Goal: Task Accomplishment & Management: Use online tool/utility

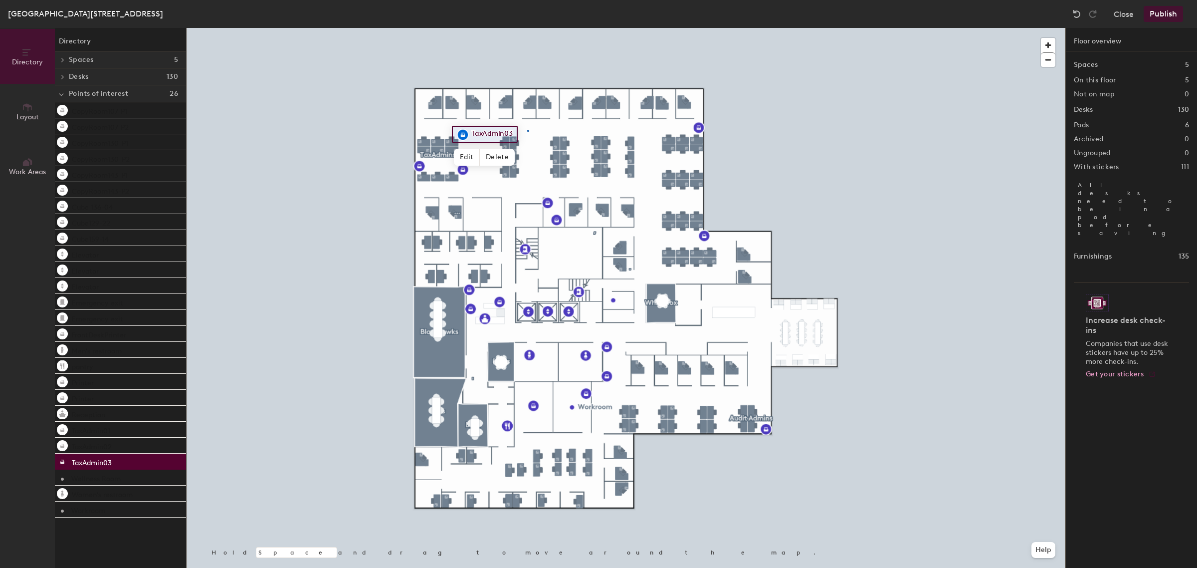
click at [528, 28] on div at bounding box center [626, 28] width 879 height 0
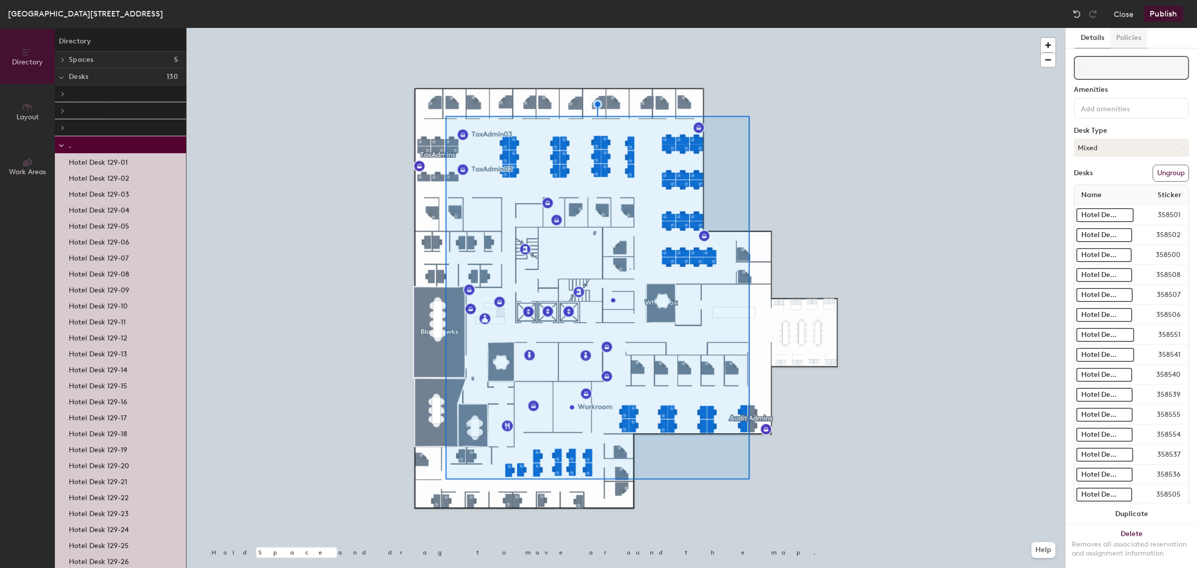
click at [1121, 40] on button "Policies" at bounding box center [1128, 38] width 37 height 20
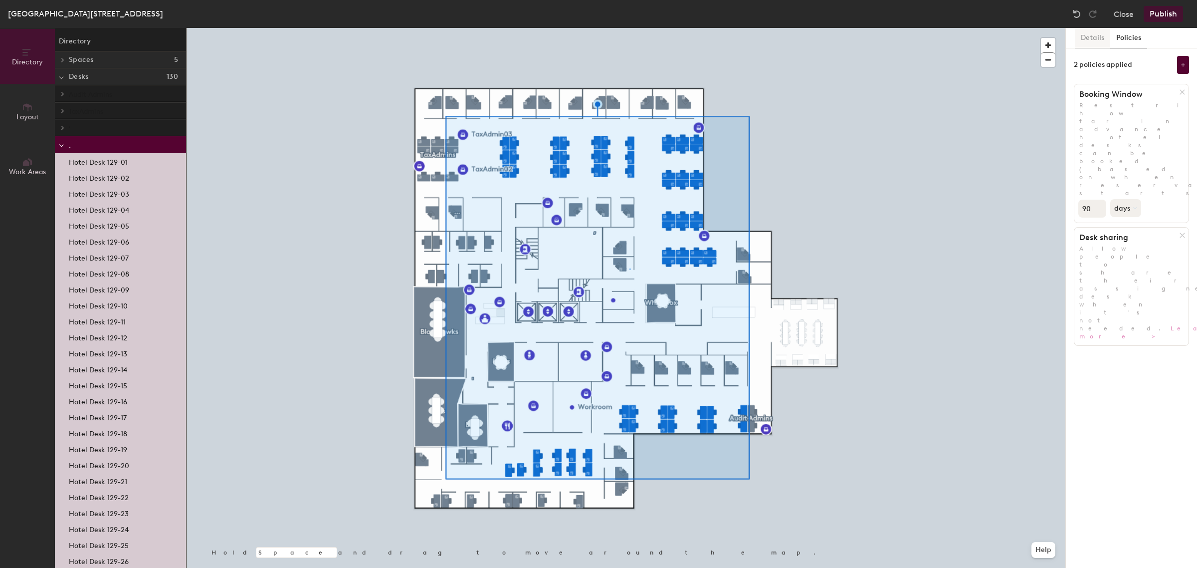
click at [1094, 36] on button "Details" at bounding box center [1092, 38] width 35 height 20
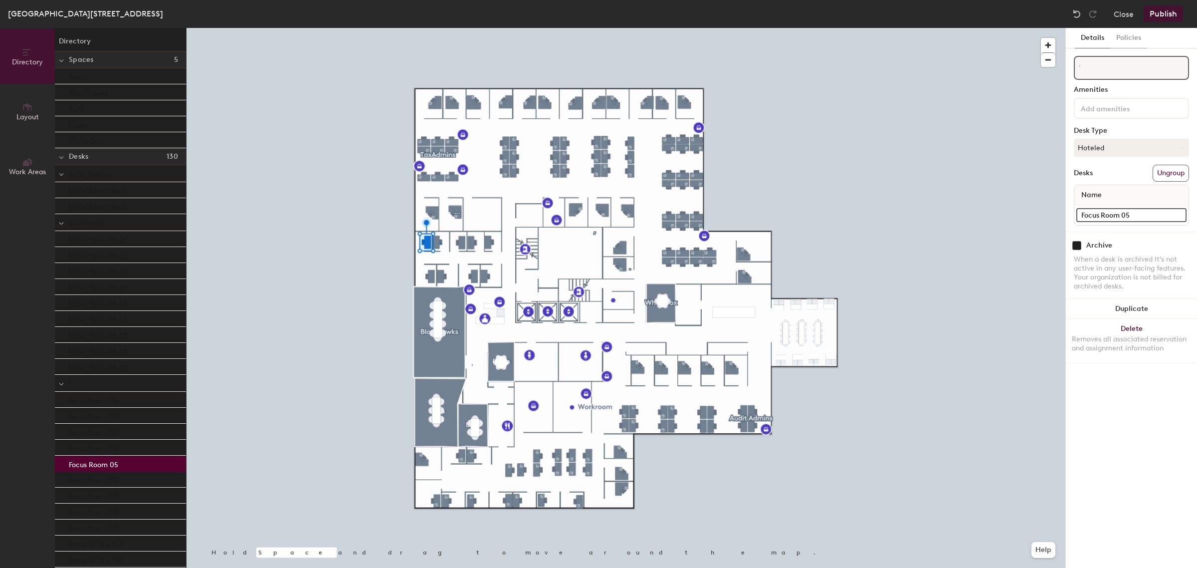
click at [440, 28] on div at bounding box center [626, 28] width 879 height 0
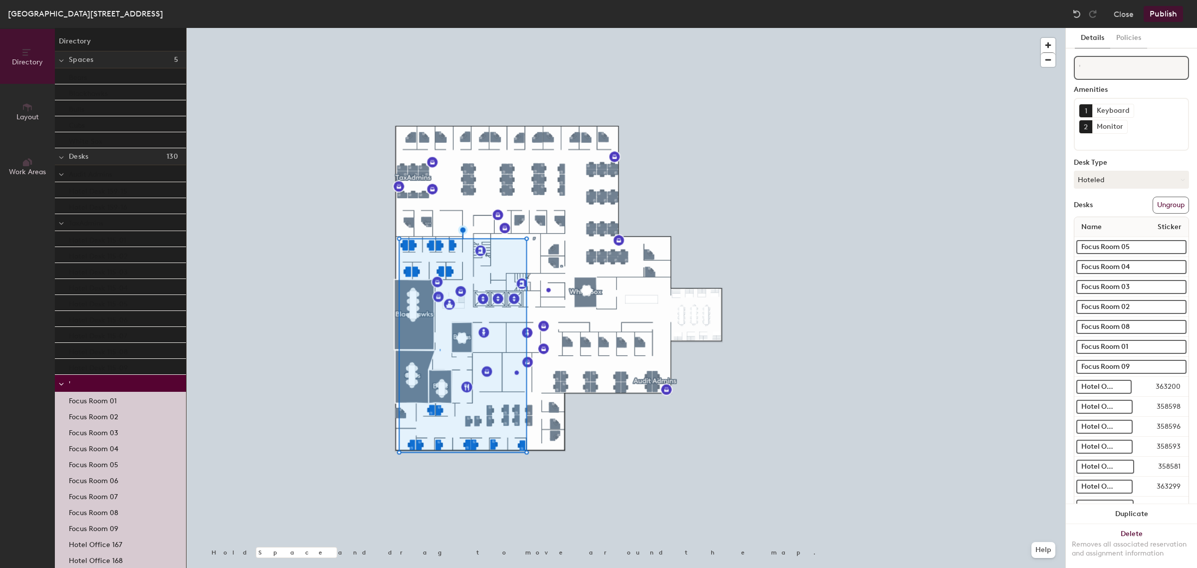
click at [63, 385] on icon at bounding box center [61, 384] width 5 height 4
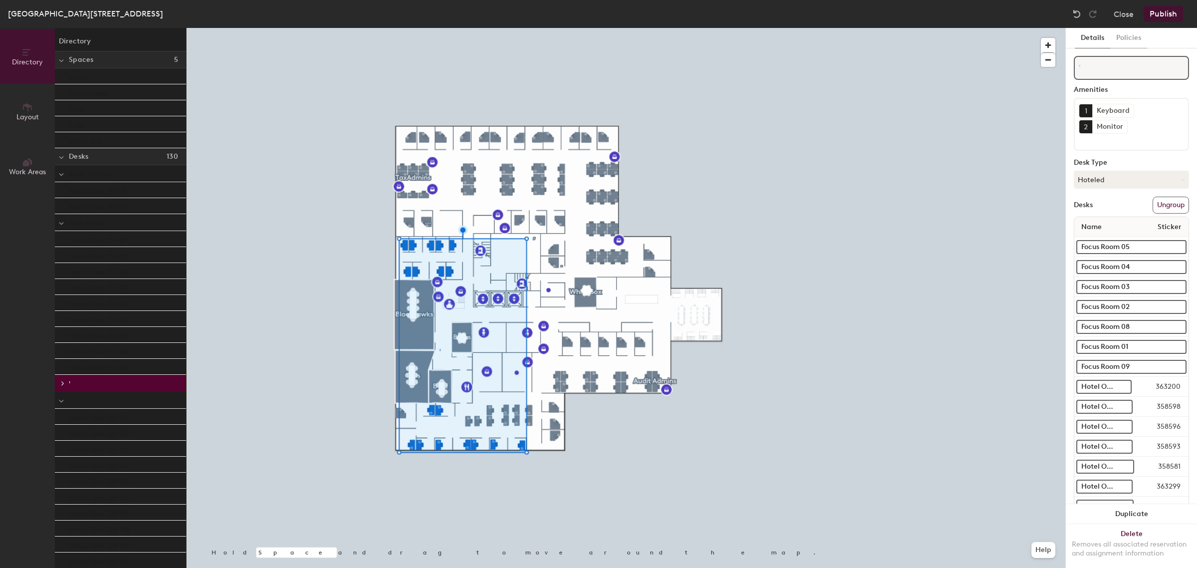
click at [58, 383] on span at bounding box center [62, 383] width 8 height 5
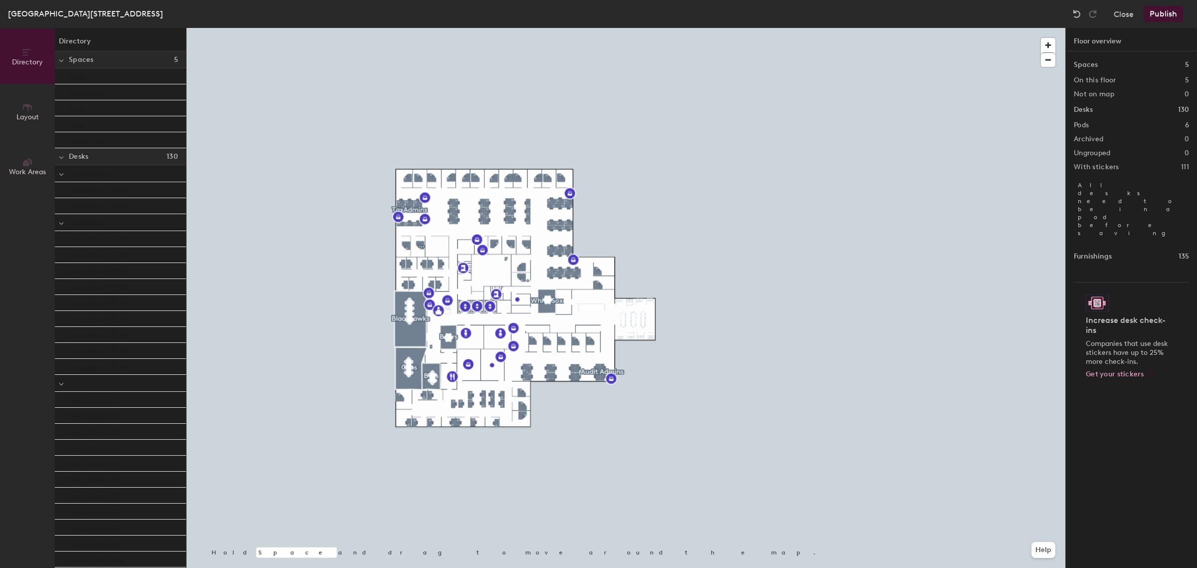
click at [70, 380] on span "'" at bounding box center [69, 384] width 1 height 8
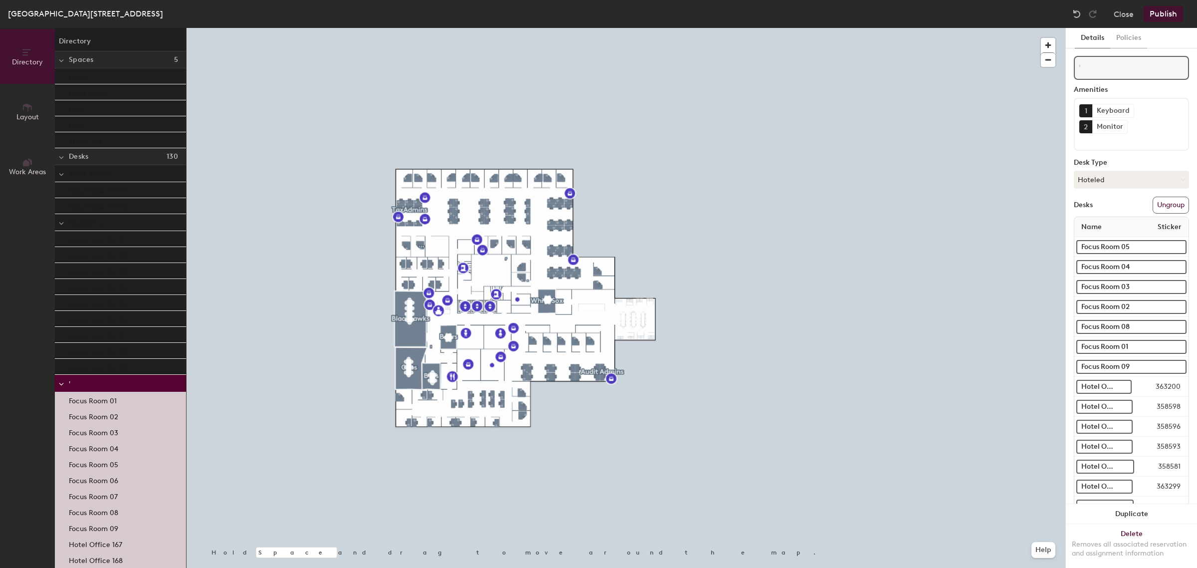
click at [63, 382] on icon at bounding box center [61, 384] width 5 height 4
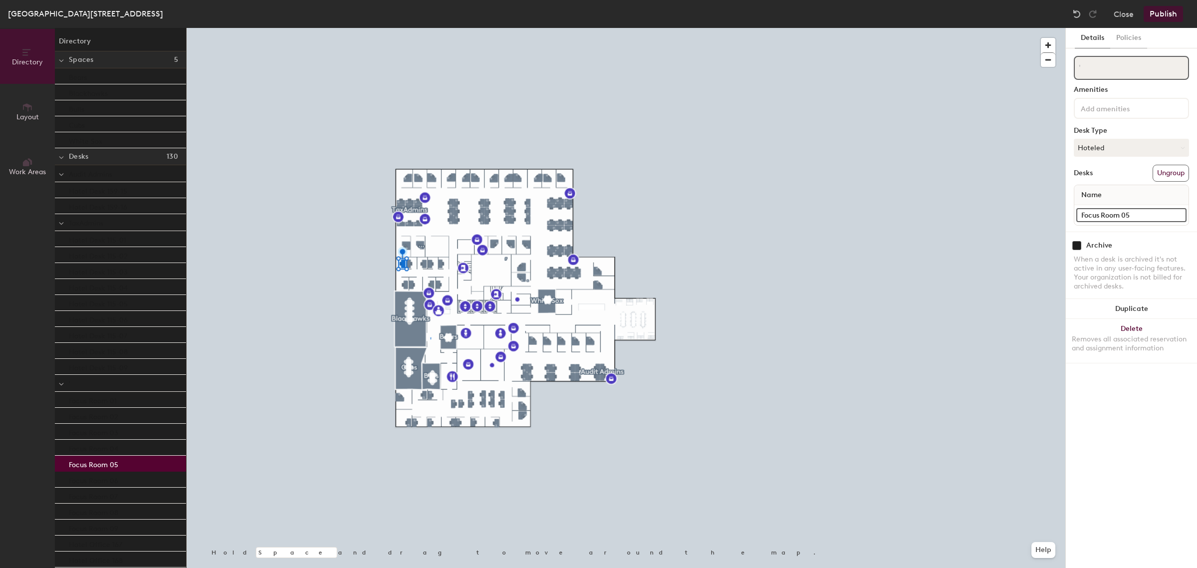
click at [1100, 69] on input "'" at bounding box center [1131, 68] width 115 height 24
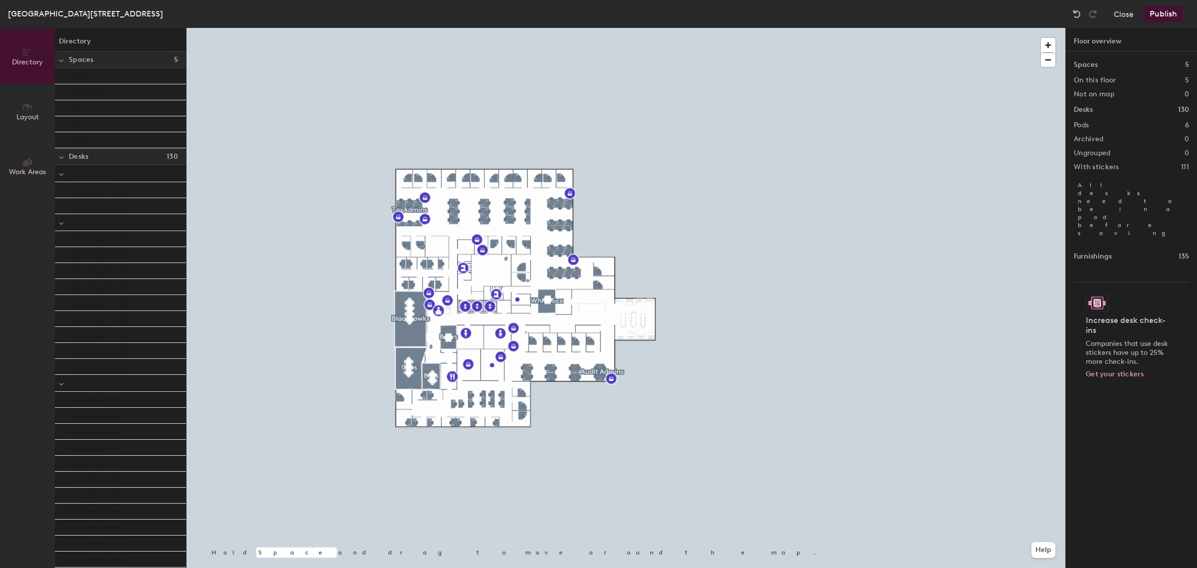
click at [139, 381] on p "'" at bounding box center [123, 383] width 109 height 13
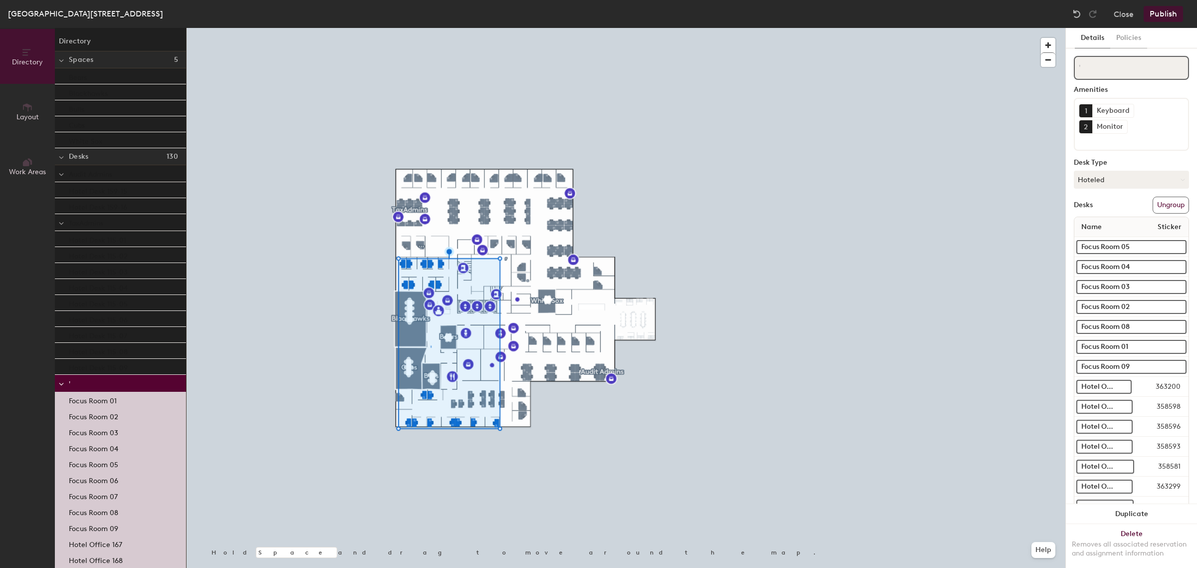
click at [1107, 66] on input "'" at bounding box center [1131, 68] width 115 height 24
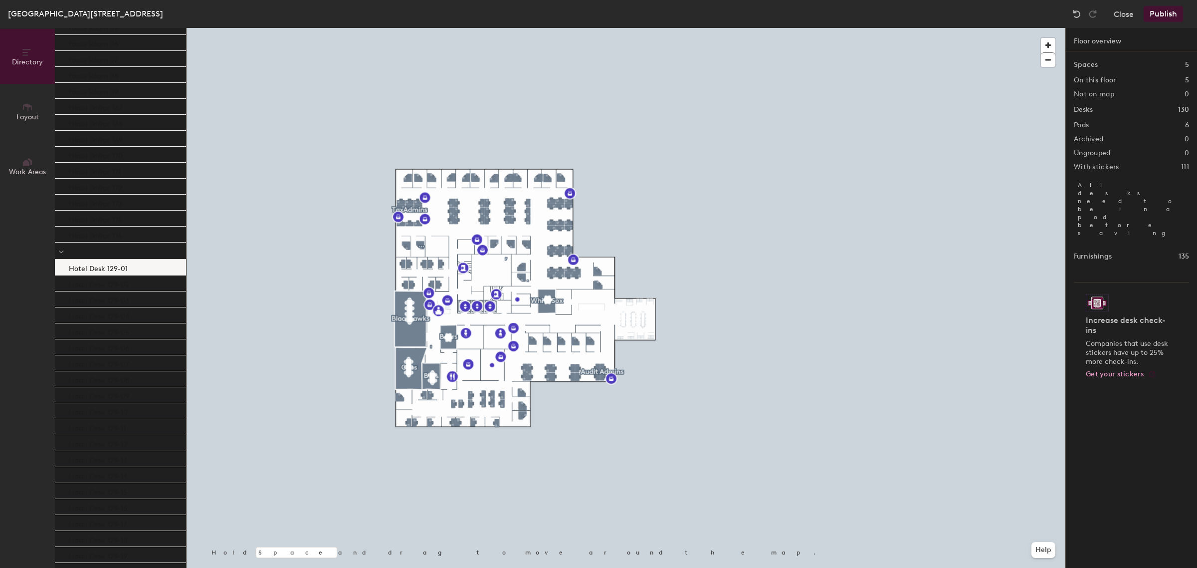
scroll to position [62, 0]
click at [1128, 11] on button "Close" at bounding box center [1124, 14] width 20 height 16
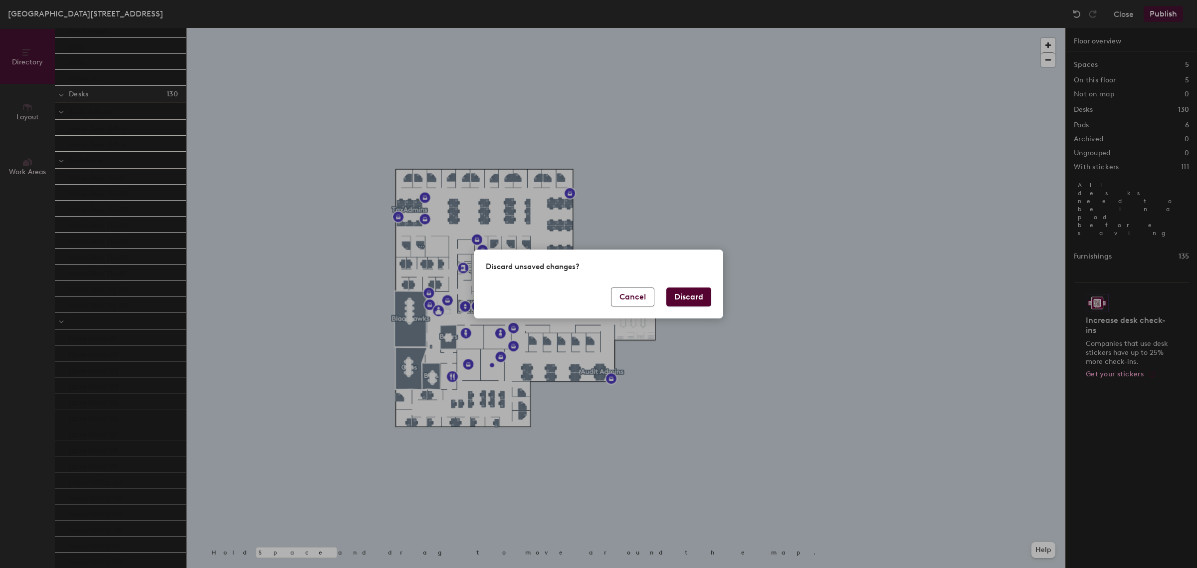
click at [693, 296] on button "Discard" at bounding box center [688, 296] width 45 height 19
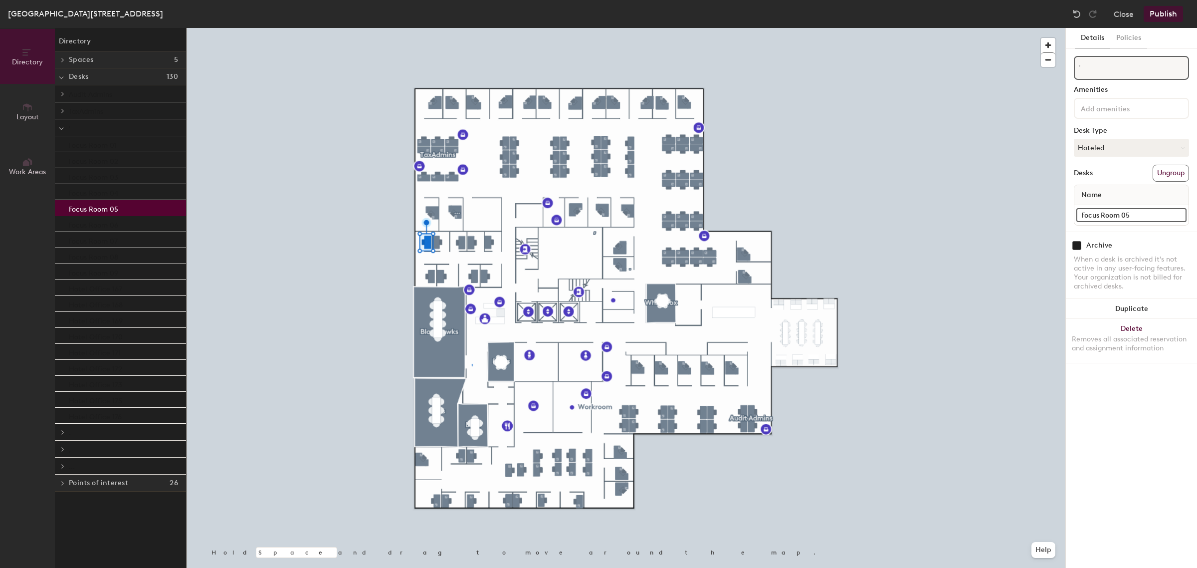
click at [1136, 111] on input at bounding box center [1124, 108] width 90 height 12
click at [1024, 28] on div at bounding box center [626, 28] width 879 height 0
click at [1159, 108] on input at bounding box center [1124, 108] width 90 height 12
click at [1141, 132] on div "Adjustable Height" at bounding box center [1131, 131] width 112 height 15
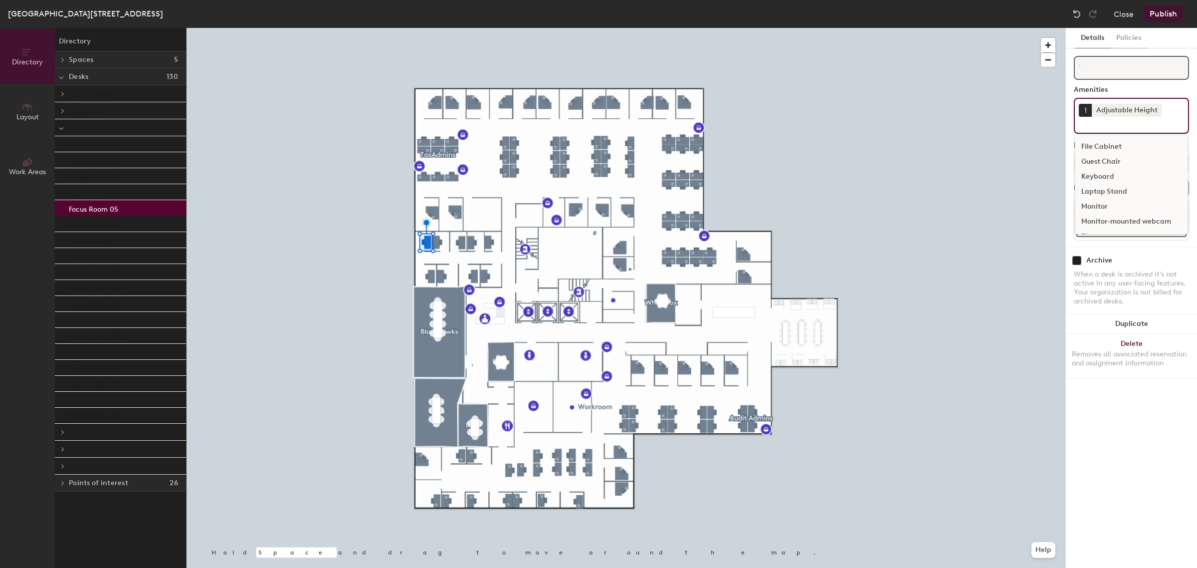
click at [1148, 125] on input at bounding box center [1124, 123] width 90 height 12
click at [1105, 190] on div "Monitor" at bounding box center [1131, 192] width 112 height 15
click at [1088, 121] on button "1" at bounding box center [1085, 125] width 13 height 13
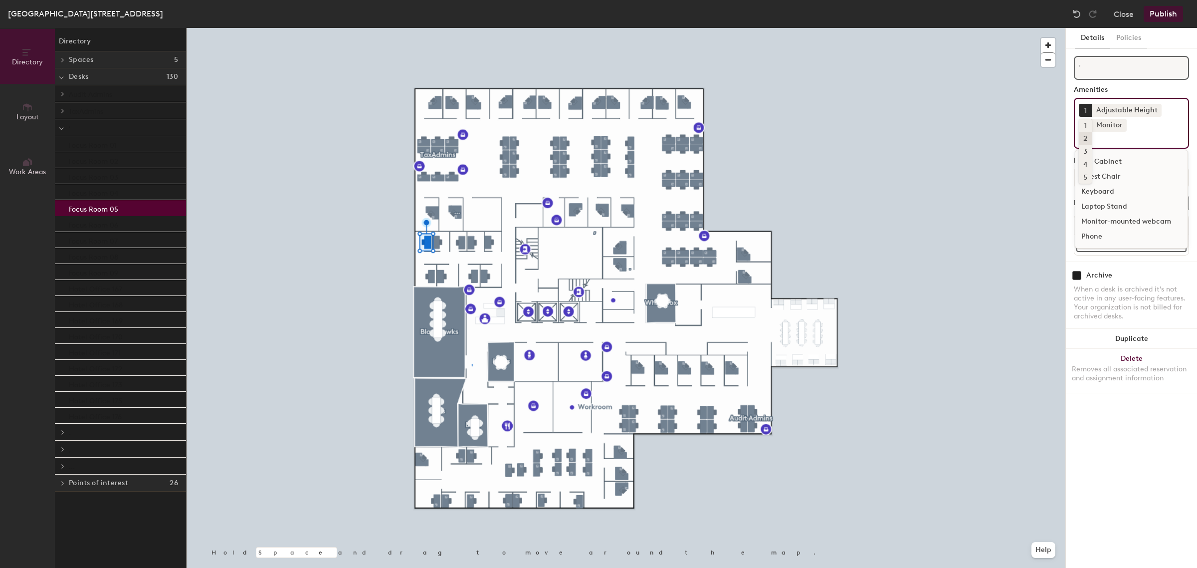
click at [1087, 138] on div "2" at bounding box center [1085, 138] width 13 height 13
click at [1117, 138] on input at bounding box center [1124, 138] width 90 height 12
click at [1085, 138] on input at bounding box center [1124, 138] width 90 height 12
click at [1150, 135] on input at bounding box center [1124, 138] width 90 height 12
click at [1125, 138] on input at bounding box center [1124, 138] width 90 height 12
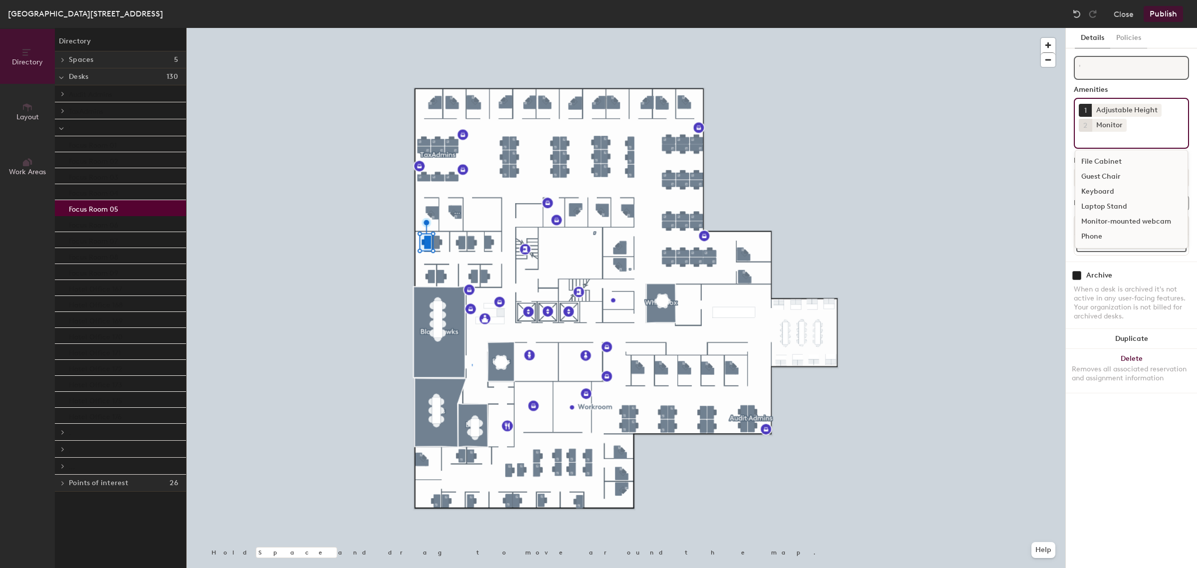
click at [1109, 188] on div "Keyboard" at bounding box center [1131, 191] width 112 height 15
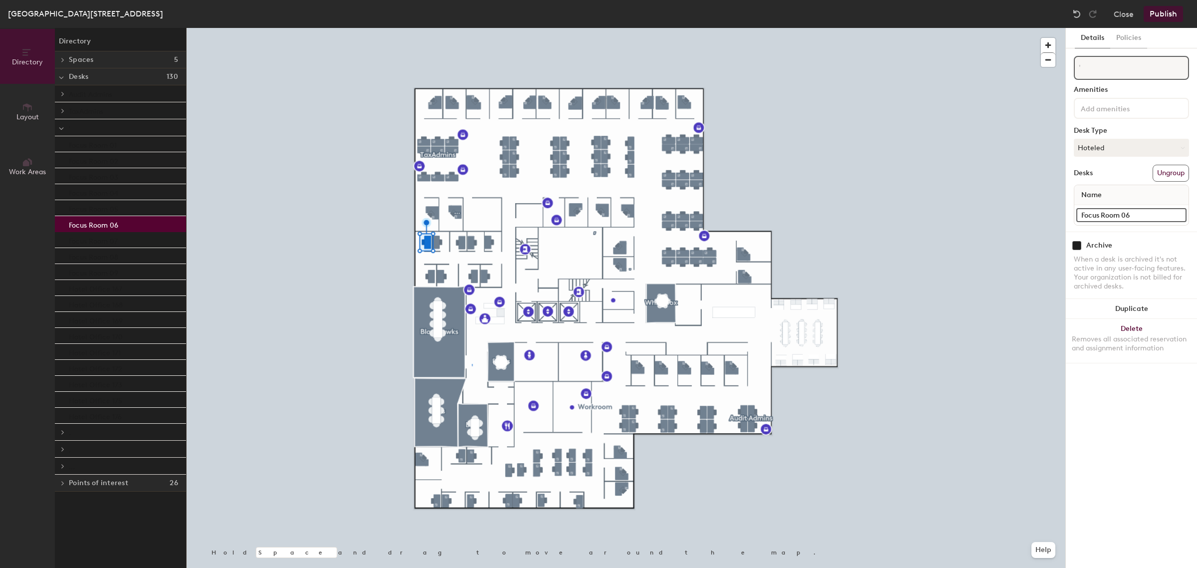
click at [138, 223] on div "Focus Room 06" at bounding box center [120, 224] width 131 height 16
click at [126, 237] on div "Focus Room 07" at bounding box center [120, 240] width 131 height 16
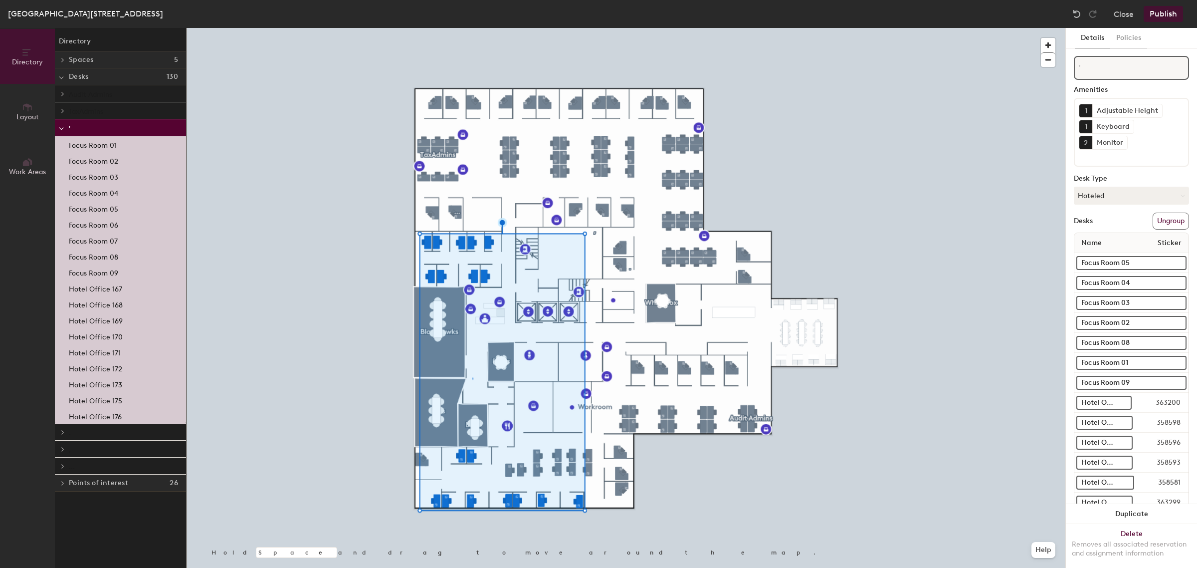
click at [1162, 15] on button "Publish" at bounding box center [1163, 14] width 39 height 16
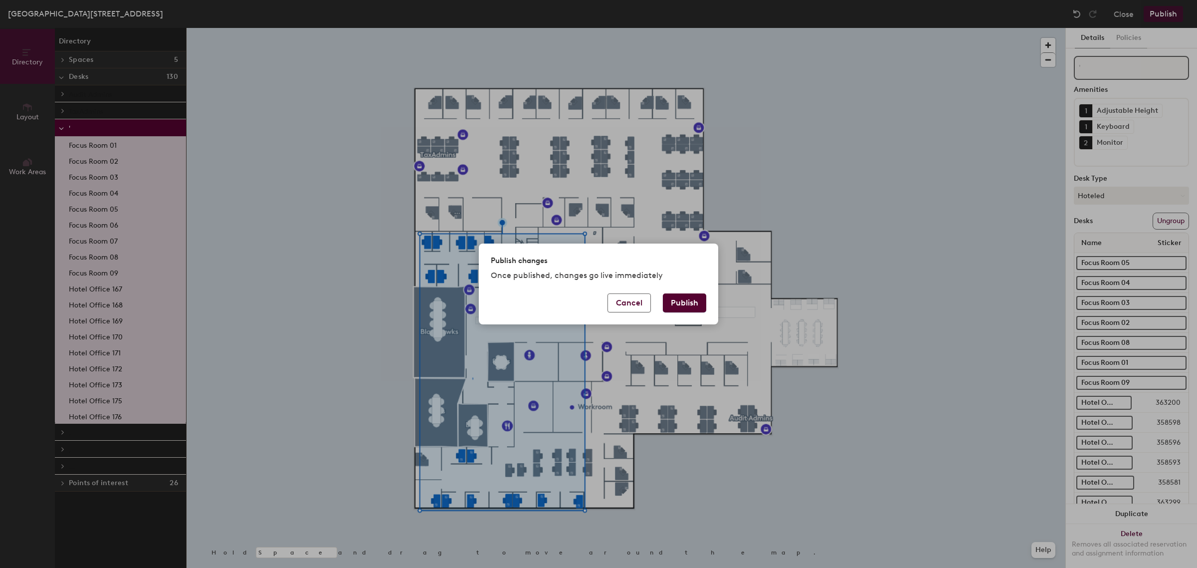
click at [690, 302] on button "Publish" at bounding box center [684, 302] width 43 height 19
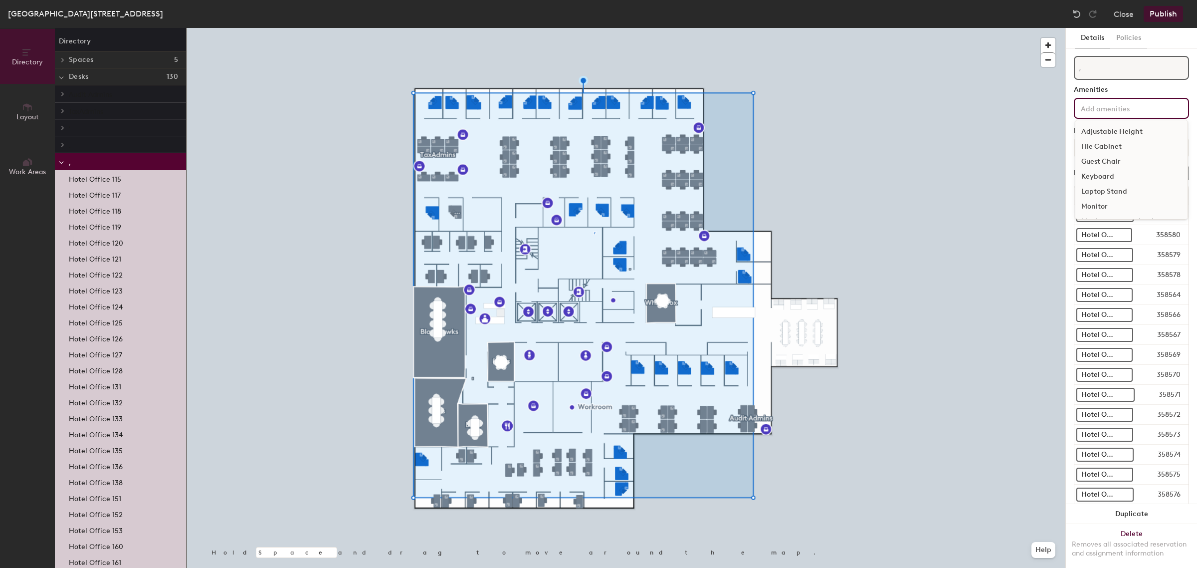
click at [1134, 107] on input at bounding box center [1124, 108] width 90 height 12
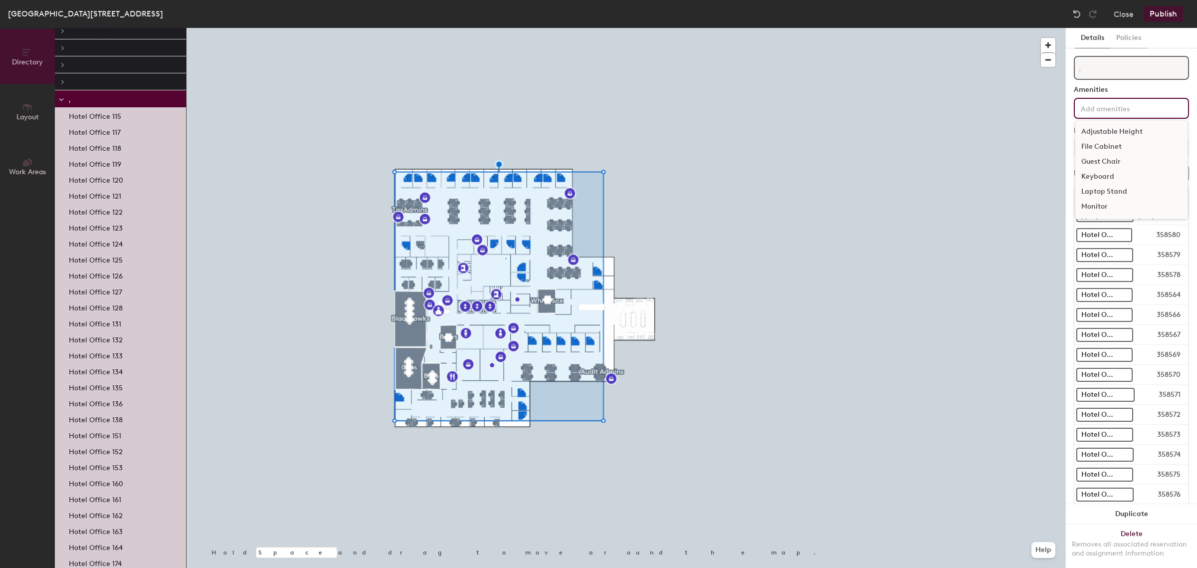
scroll to position [44, 0]
click at [1124, 13] on button "Close" at bounding box center [1124, 14] width 20 height 16
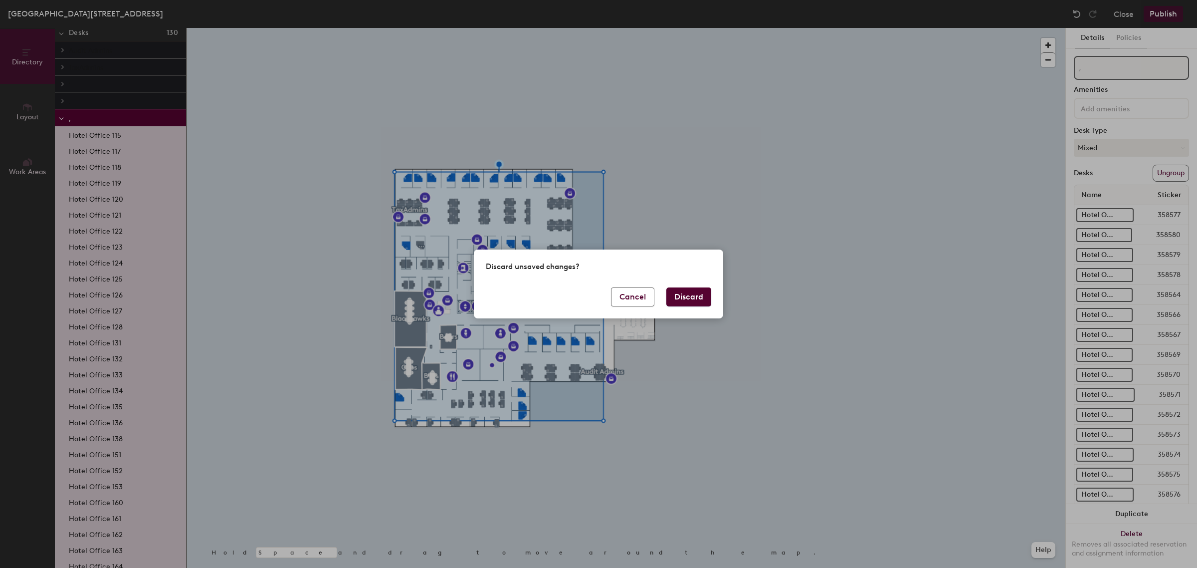
click at [676, 294] on button "Discard" at bounding box center [688, 296] width 45 height 19
